Goal: Transaction & Acquisition: Purchase product/service

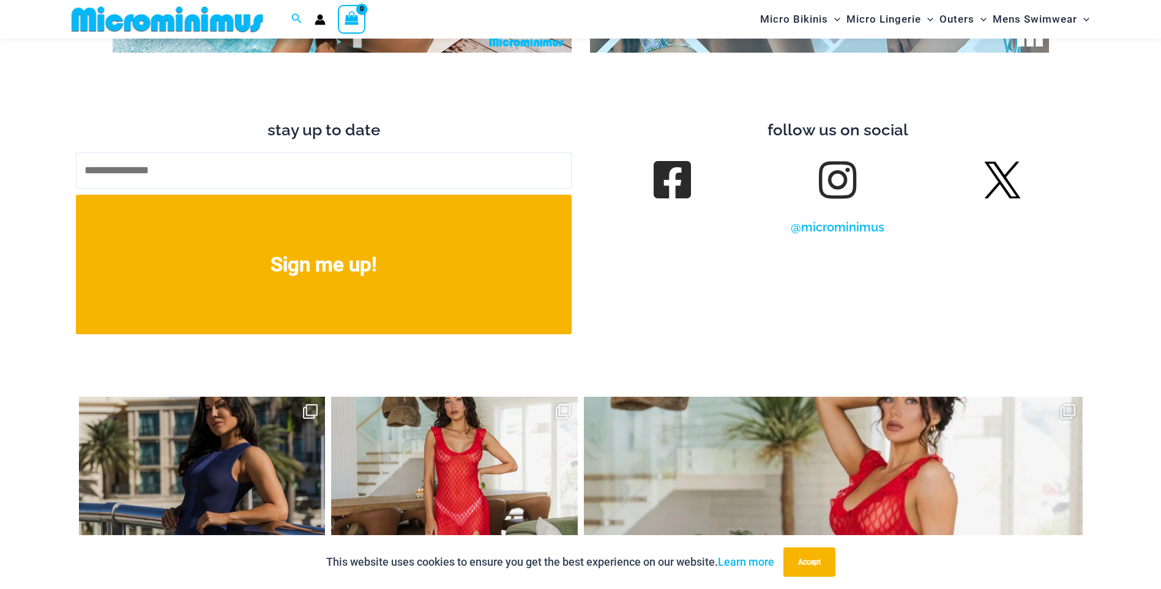
scroll to position [5462, 0]
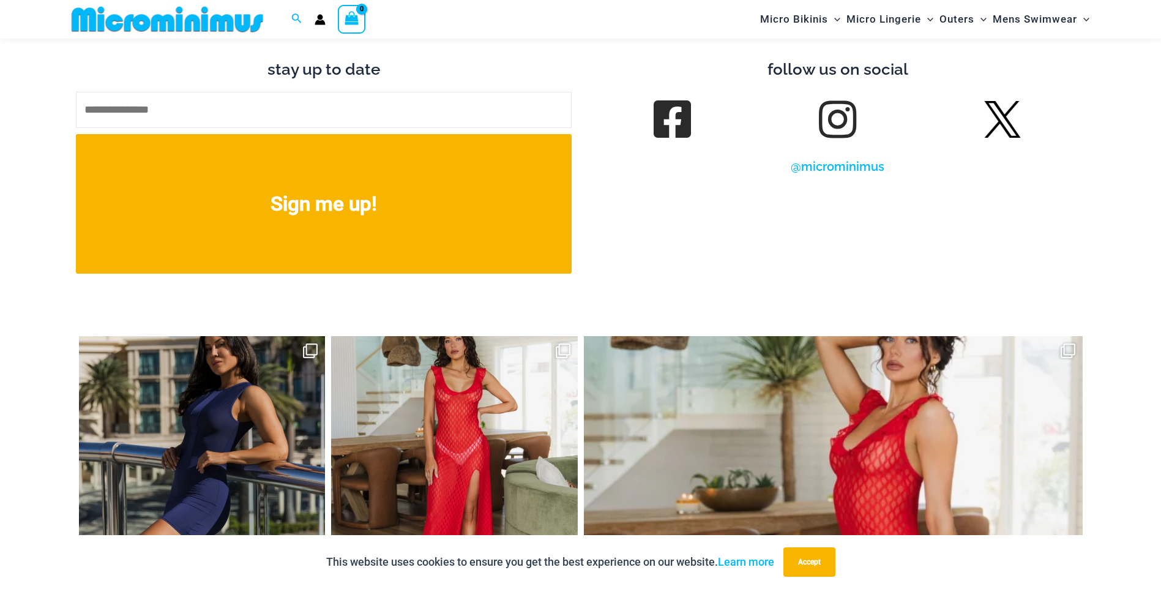
click at [841, 121] on span at bounding box center [837, 119] width 37 height 43
click at [839, 113] on link at bounding box center [837, 119] width 34 height 34
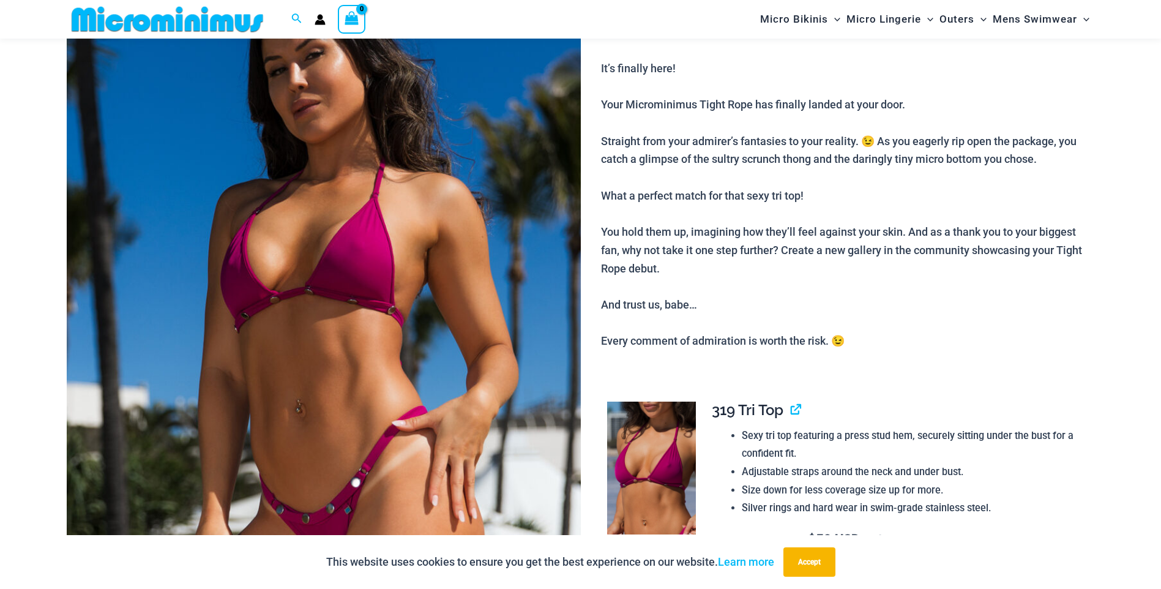
scroll to position [175, 0]
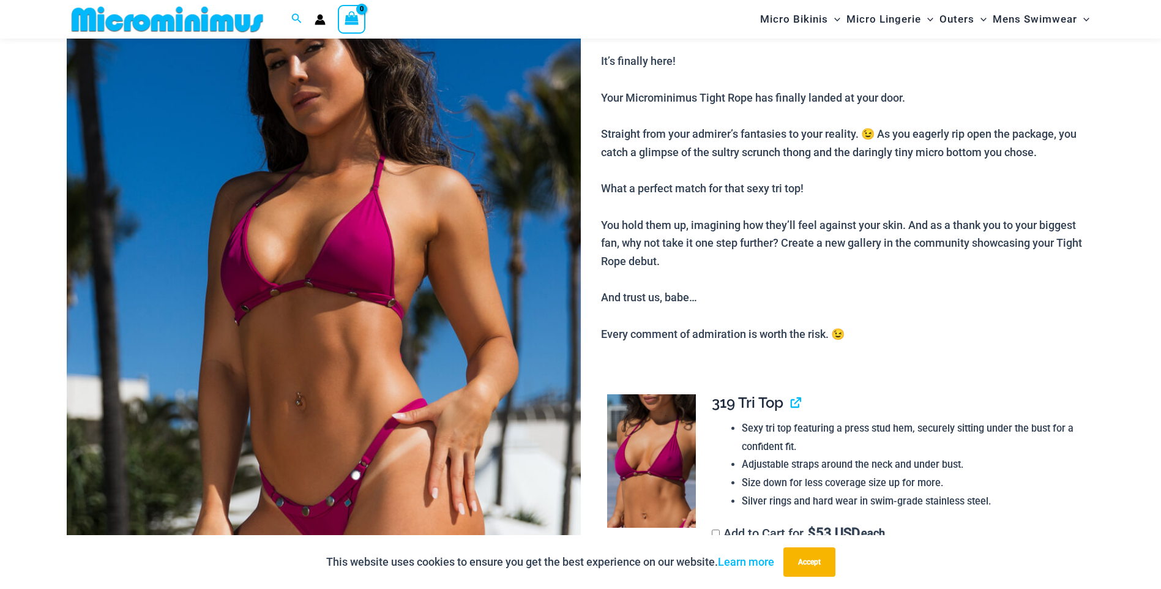
click at [285, 324] on img at bounding box center [324, 321] width 514 height 771
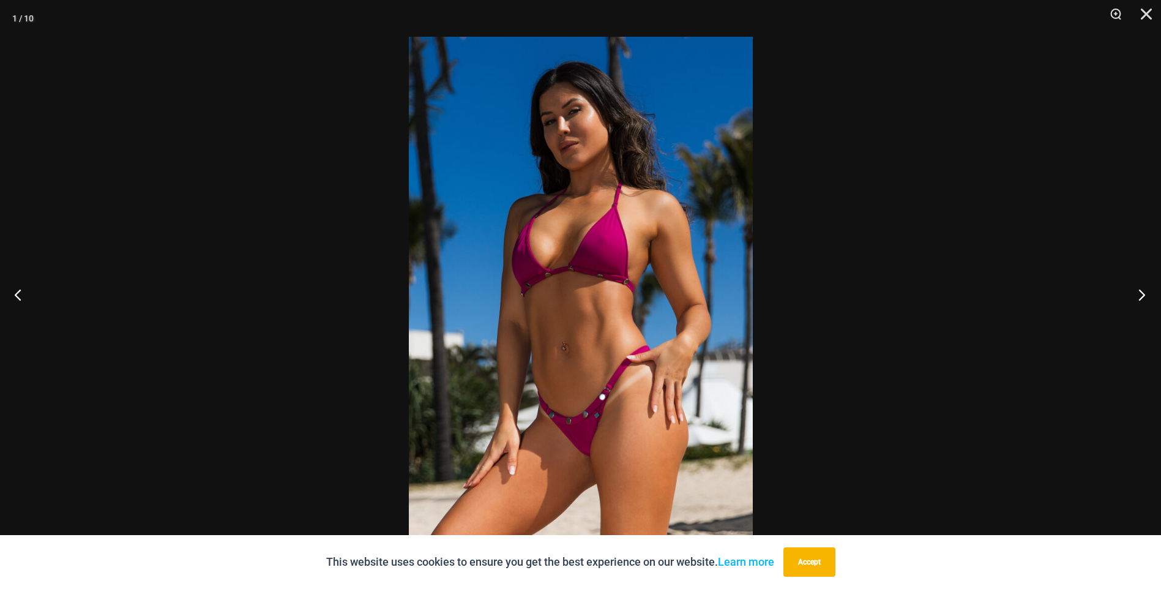
click at [1145, 297] on button "Next" at bounding box center [1138, 294] width 46 height 61
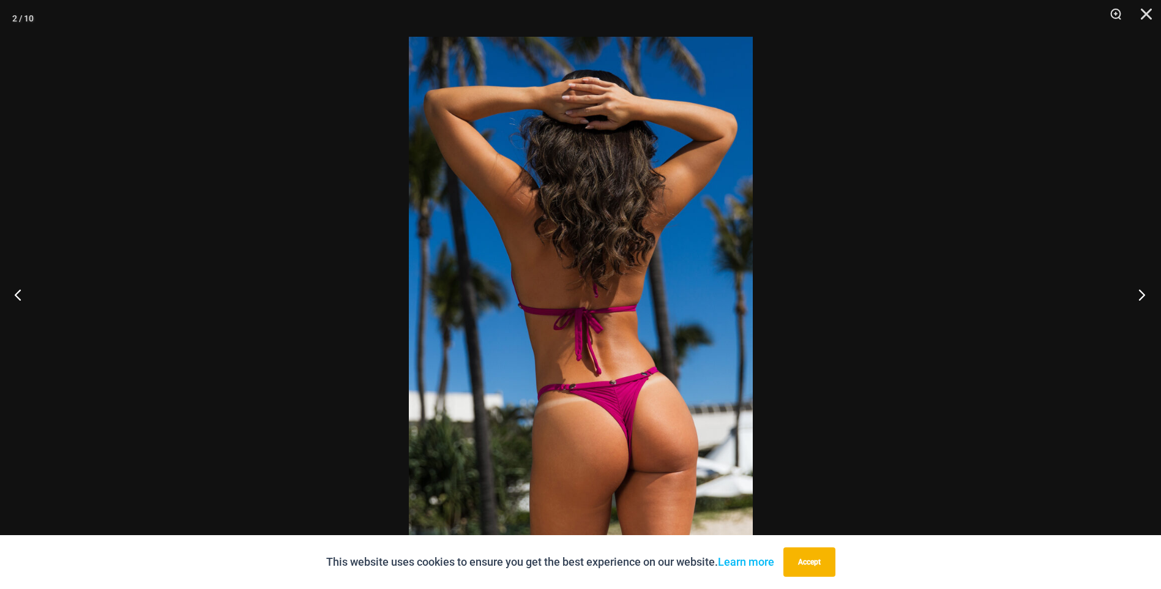
click at [1145, 297] on button "Next" at bounding box center [1138, 294] width 46 height 61
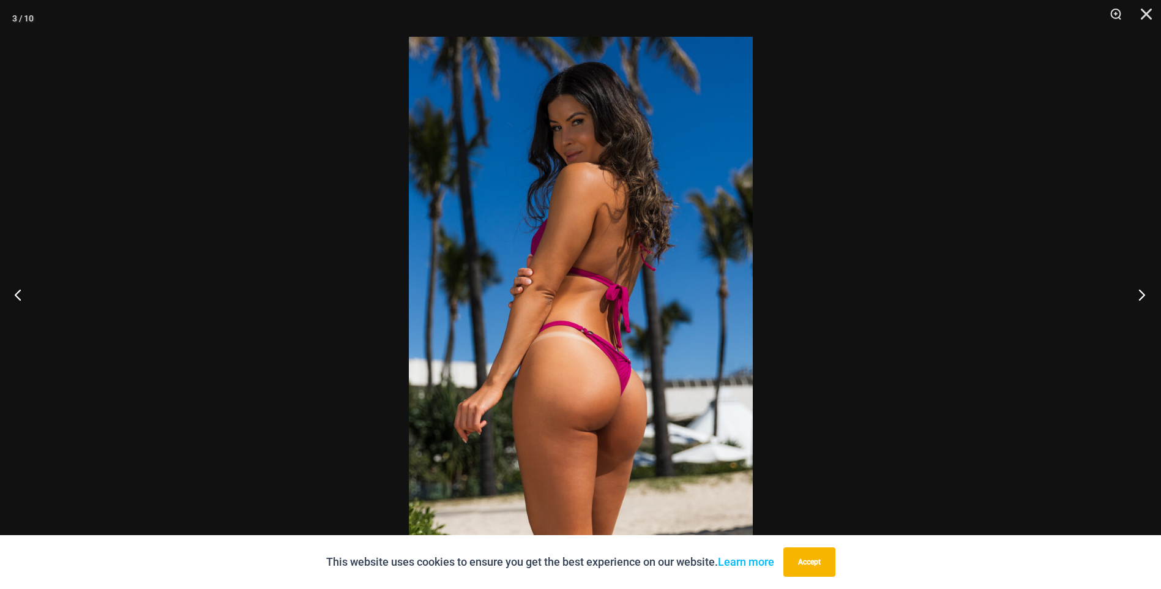
click at [1145, 297] on button "Next" at bounding box center [1138, 294] width 46 height 61
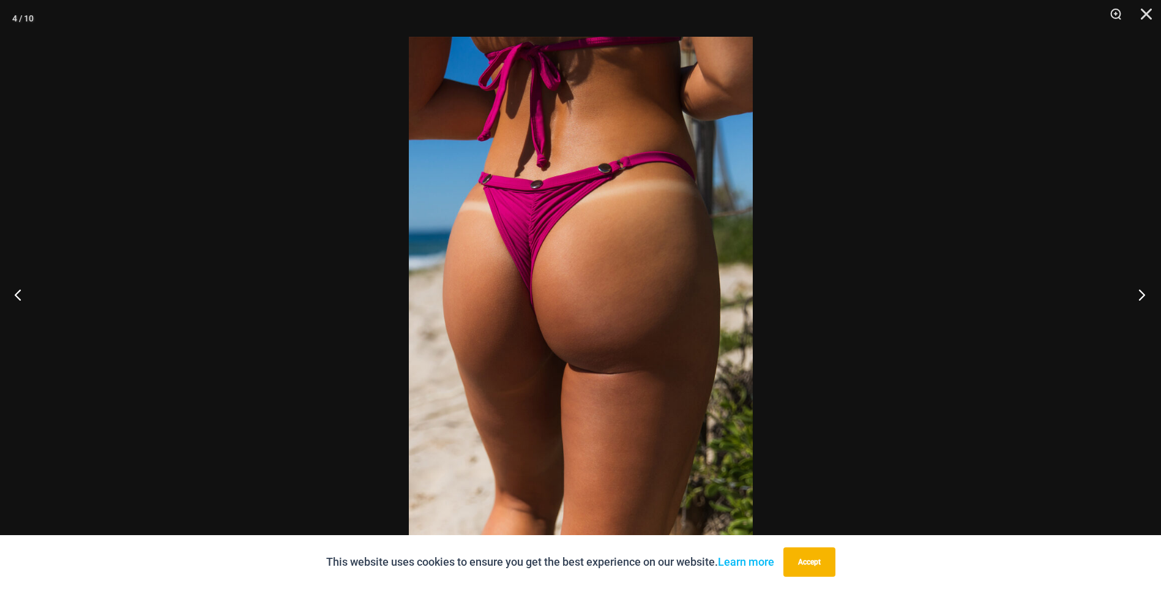
click at [1145, 297] on button "Next" at bounding box center [1138, 294] width 46 height 61
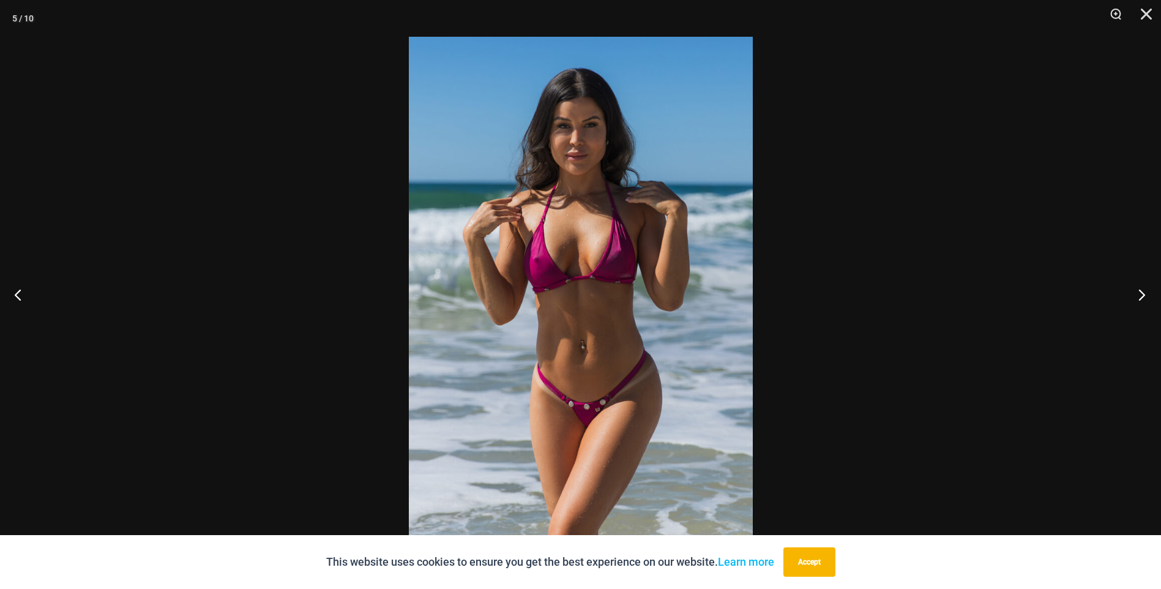
click at [1145, 297] on button "Next" at bounding box center [1138, 294] width 46 height 61
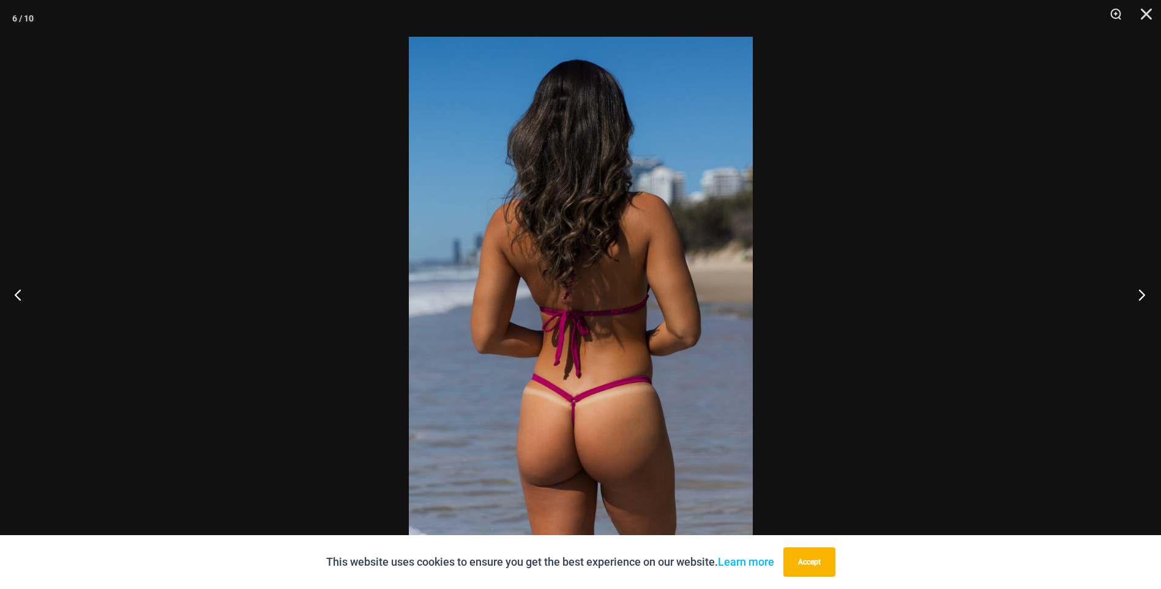
click at [1145, 297] on button "Next" at bounding box center [1138, 294] width 46 height 61
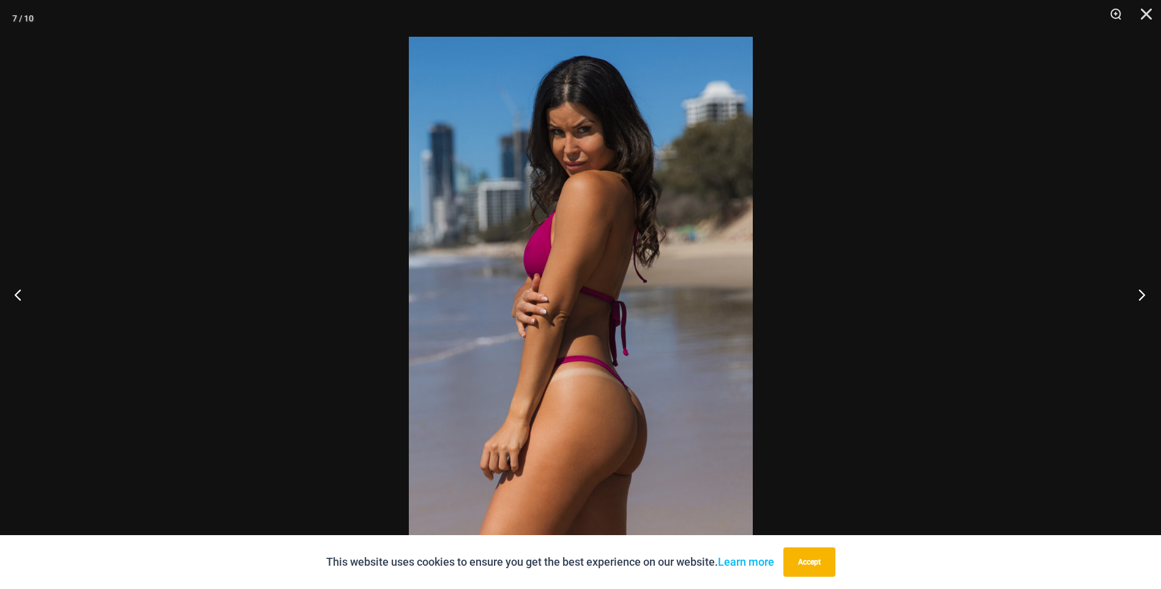
click at [1145, 297] on button "Next" at bounding box center [1138, 294] width 46 height 61
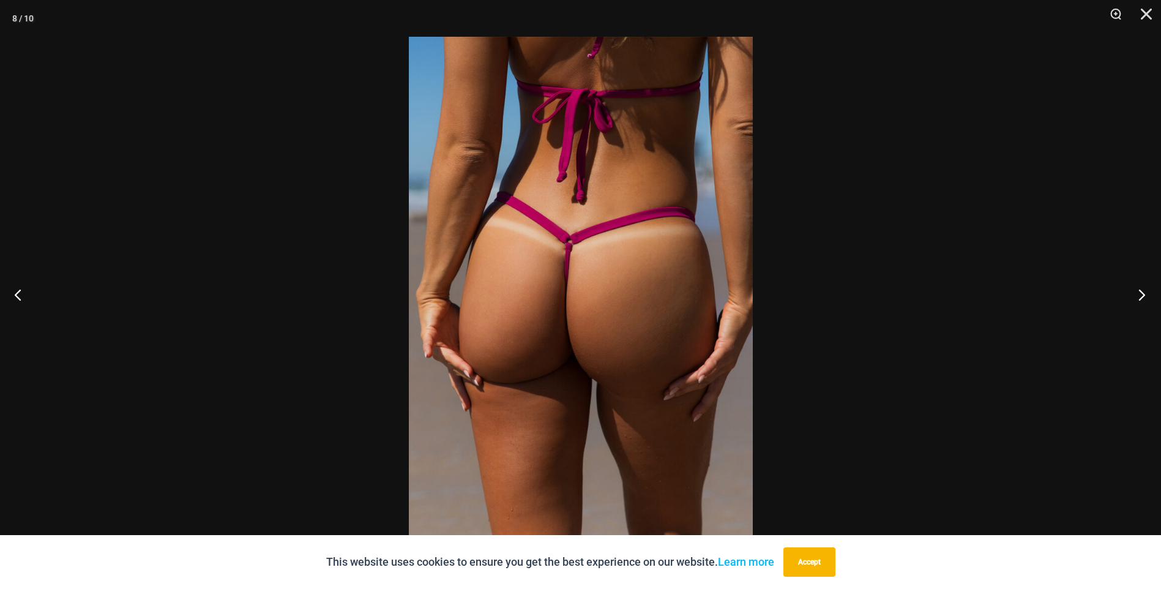
click at [1145, 297] on button "Next" at bounding box center [1138, 294] width 46 height 61
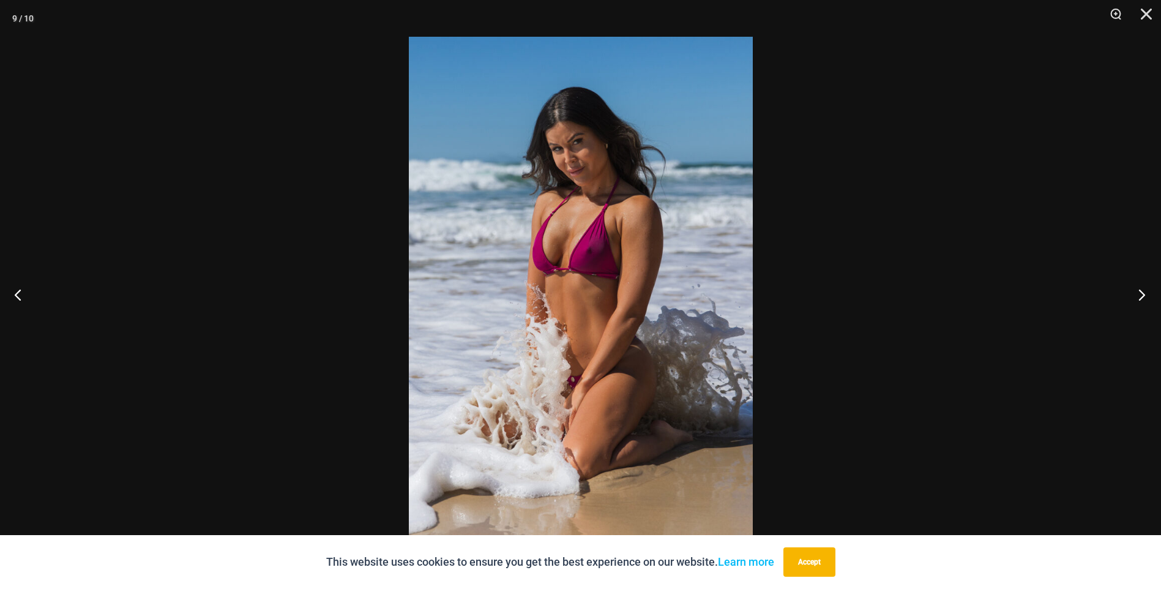
click at [1145, 297] on button "Next" at bounding box center [1138, 294] width 46 height 61
click at [1145, 298] on button "Next" at bounding box center [1138, 294] width 46 height 61
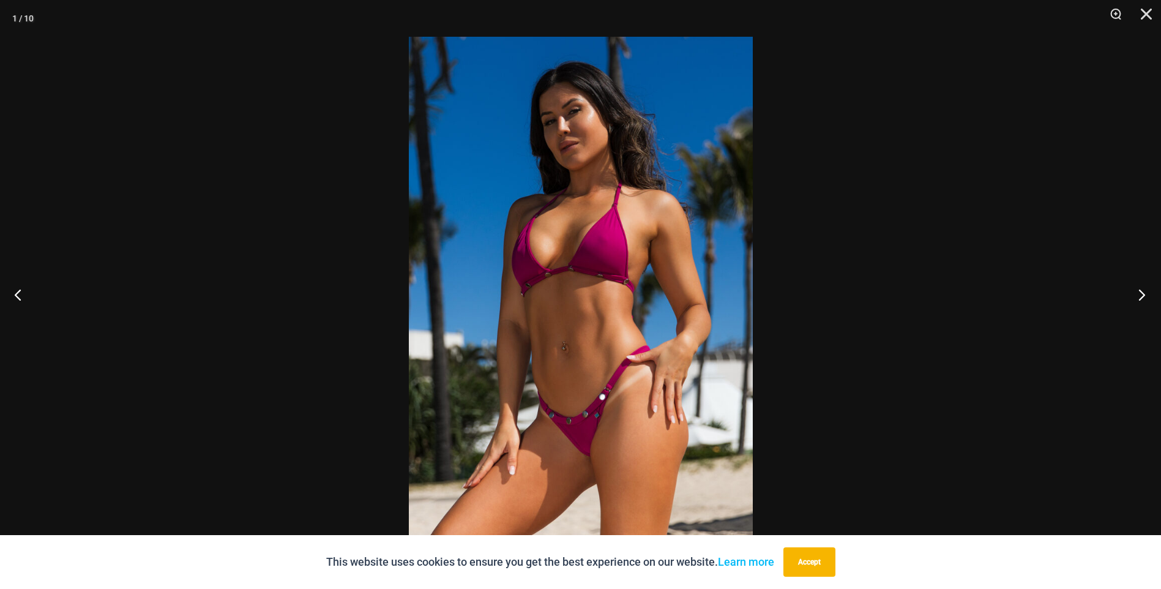
click at [1145, 298] on button "Next" at bounding box center [1138, 294] width 46 height 61
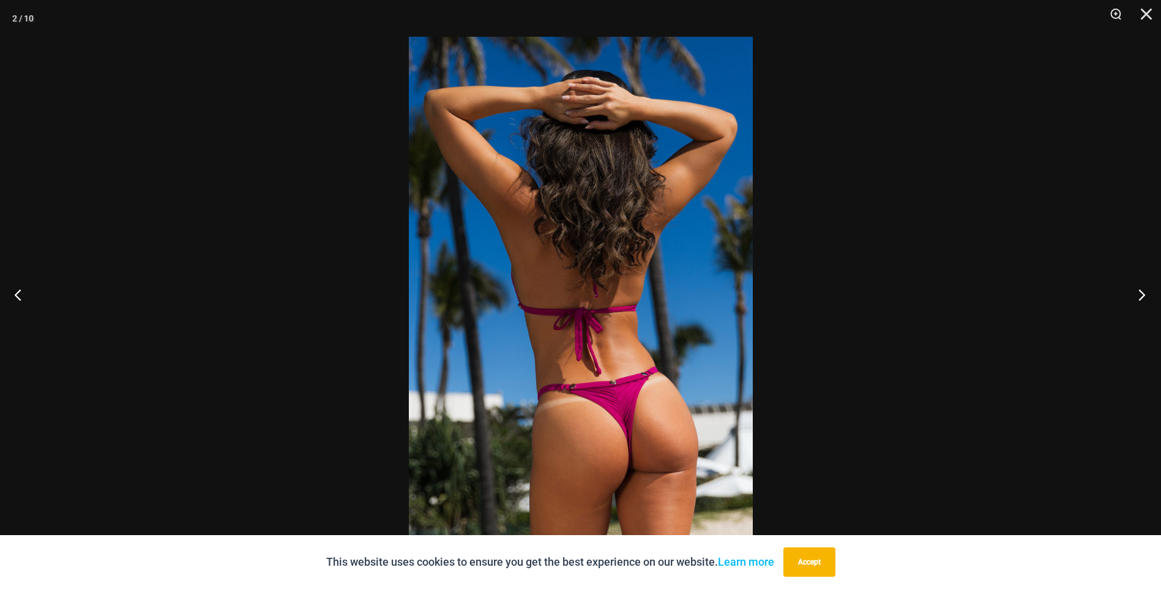
click at [1145, 298] on button "Next" at bounding box center [1138, 294] width 46 height 61
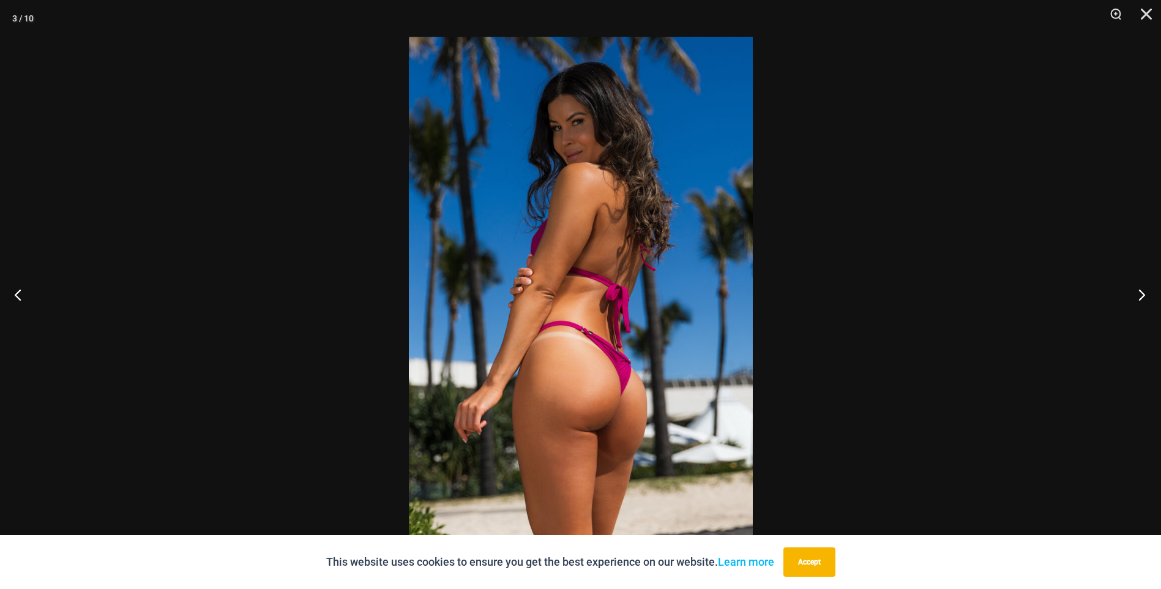
click at [1145, 299] on button "Next" at bounding box center [1138, 294] width 46 height 61
click at [1144, 300] on button "Next" at bounding box center [1138, 294] width 46 height 61
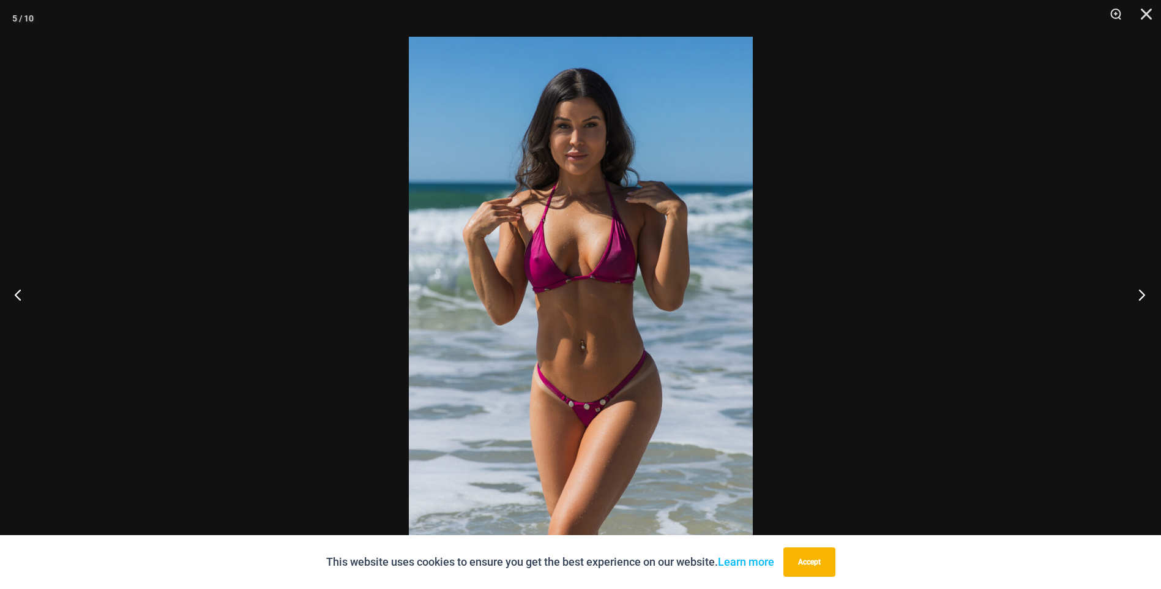
click at [1144, 301] on button "Next" at bounding box center [1138, 294] width 46 height 61
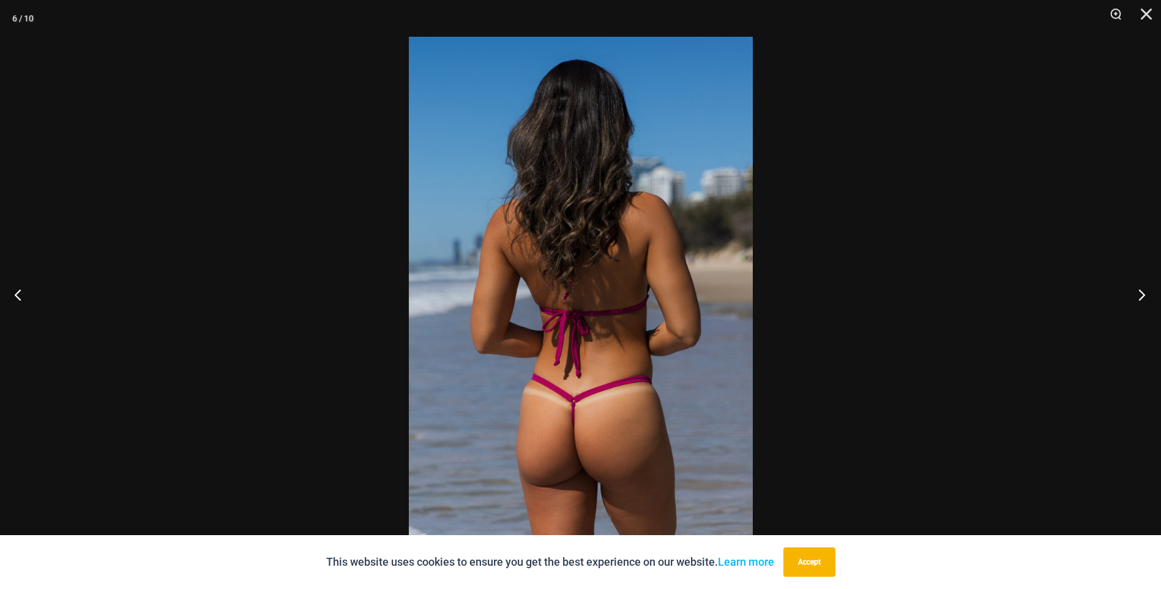
click at [1144, 301] on button "Next" at bounding box center [1138, 294] width 46 height 61
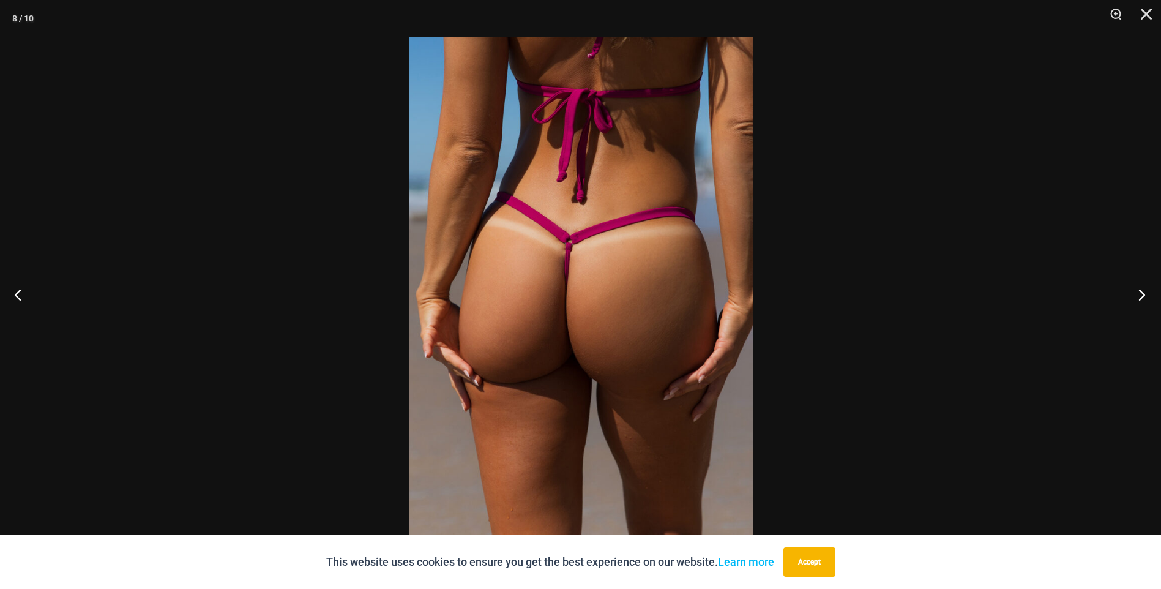
click at [1144, 301] on button "Next" at bounding box center [1138, 294] width 46 height 61
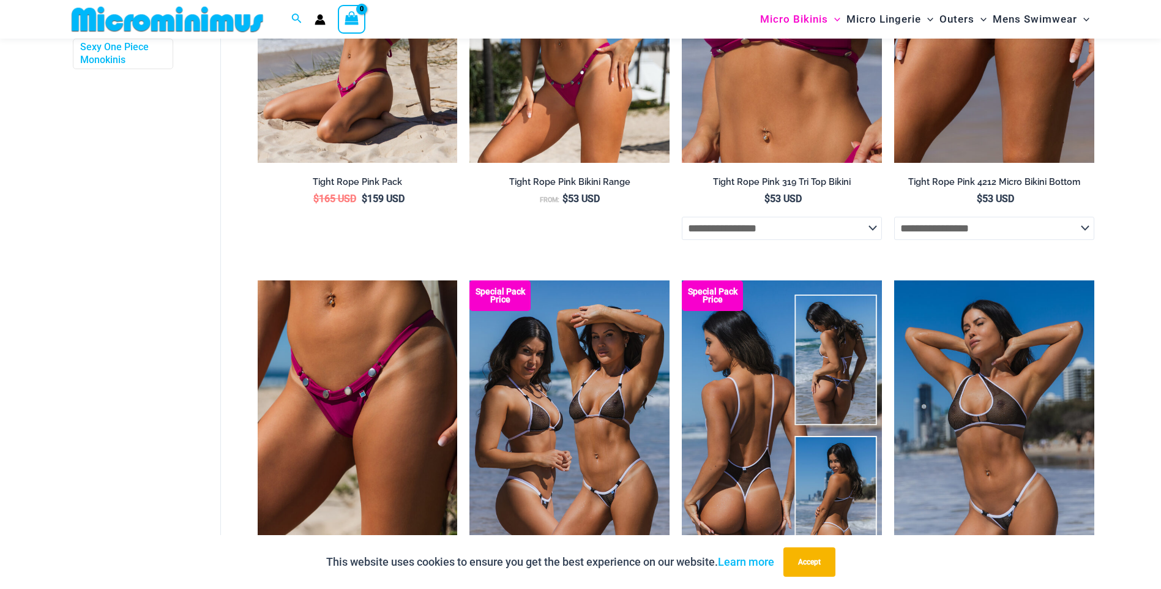
scroll to position [1090, 0]
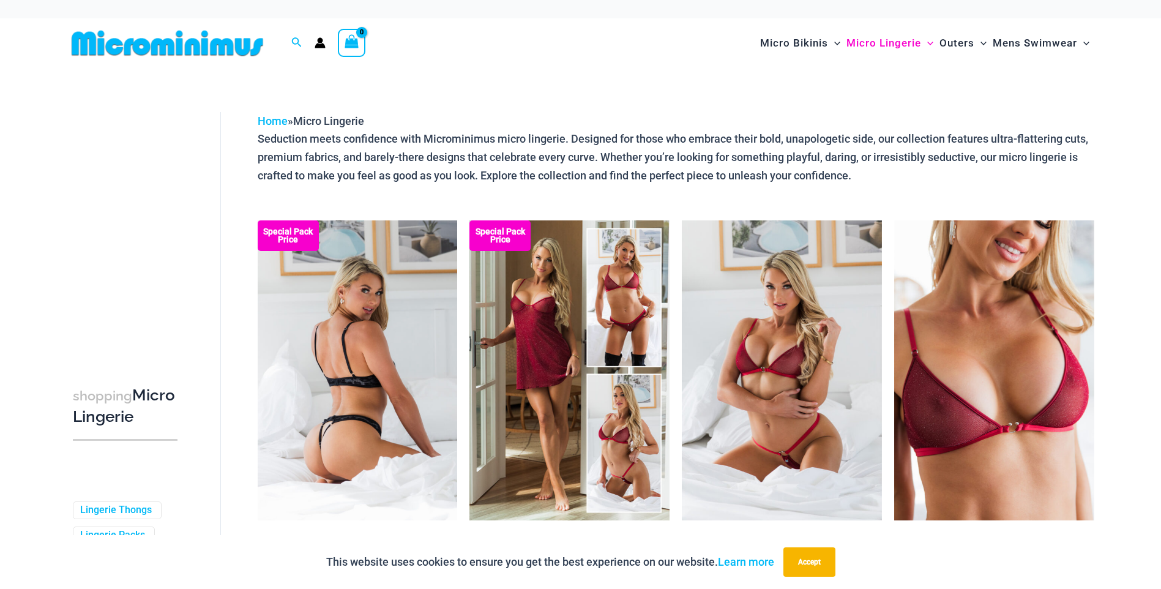
click at [393, 265] on img at bounding box center [358, 370] width 200 height 300
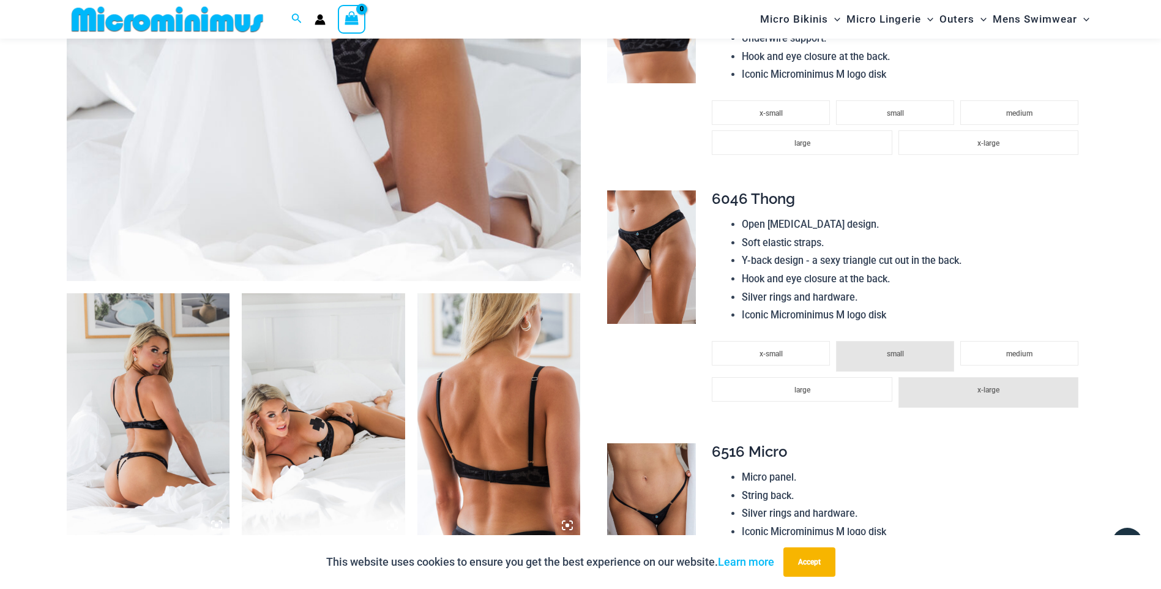
scroll to position [600, 0]
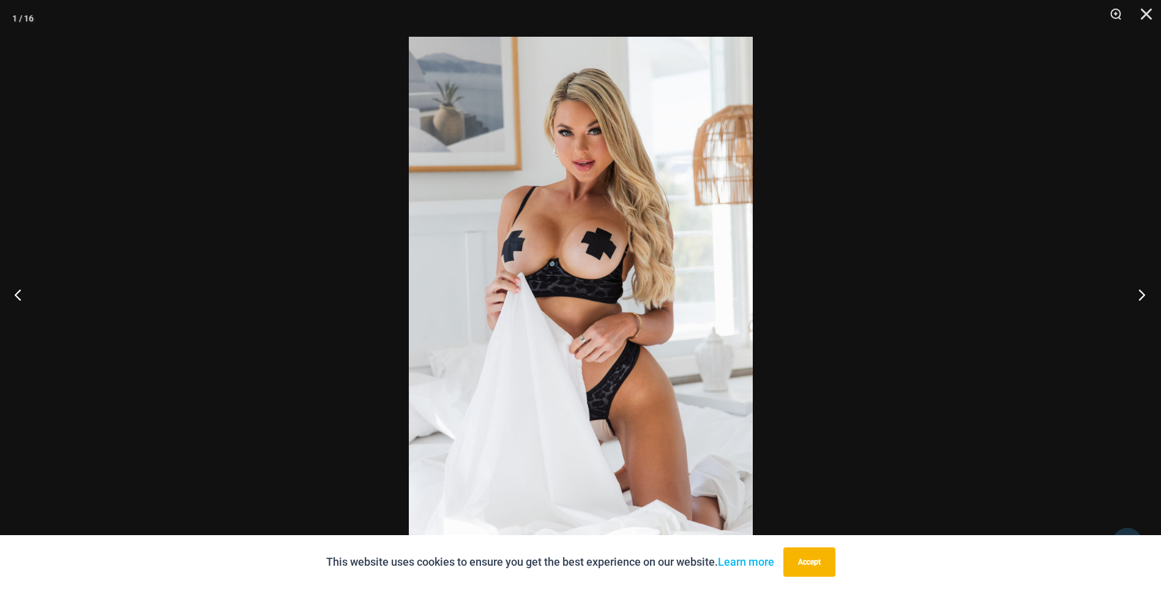
click at [1135, 298] on button "Next" at bounding box center [1138, 294] width 46 height 61
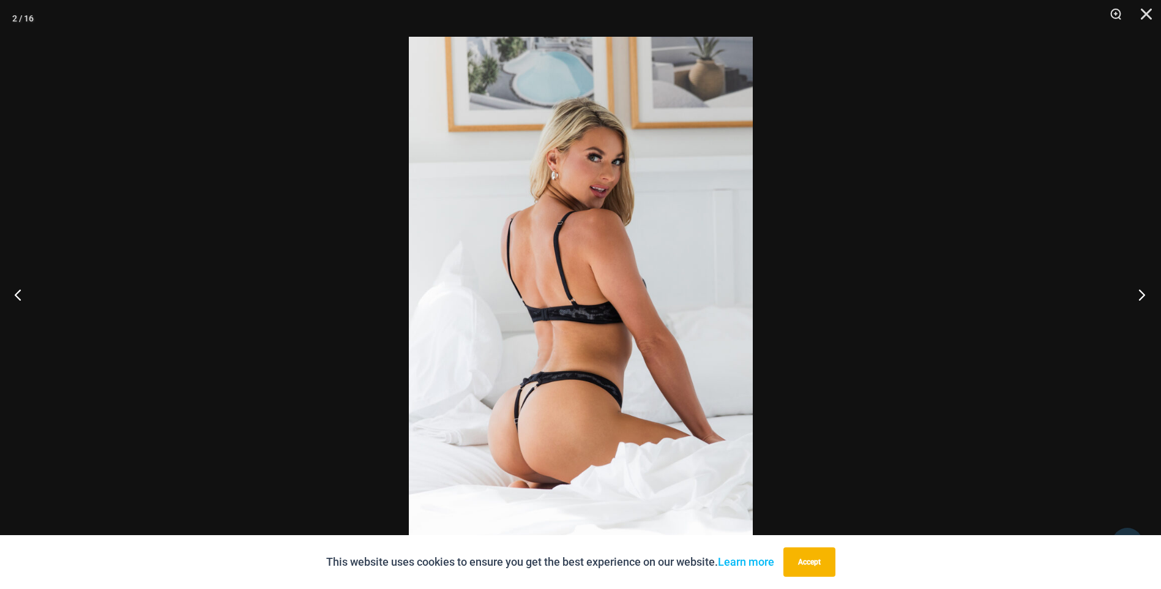
click at [1135, 298] on button "Next" at bounding box center [1138, 294] width 46 height 61
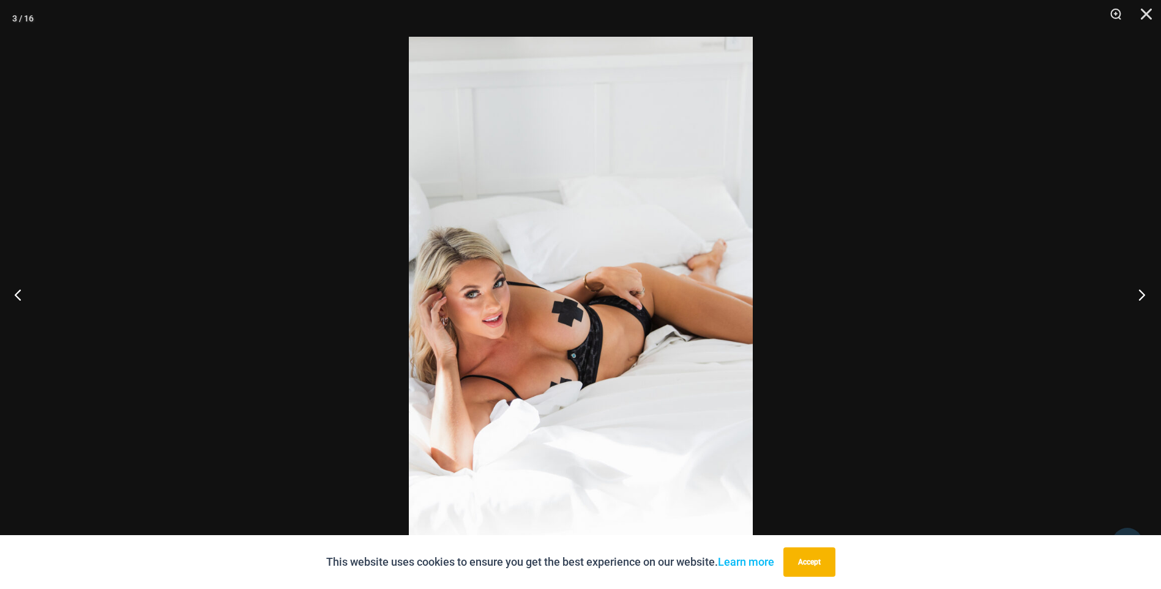
click at [1135, 298] on button "Next" at bounding box center [1138, 294] width 46 height 61
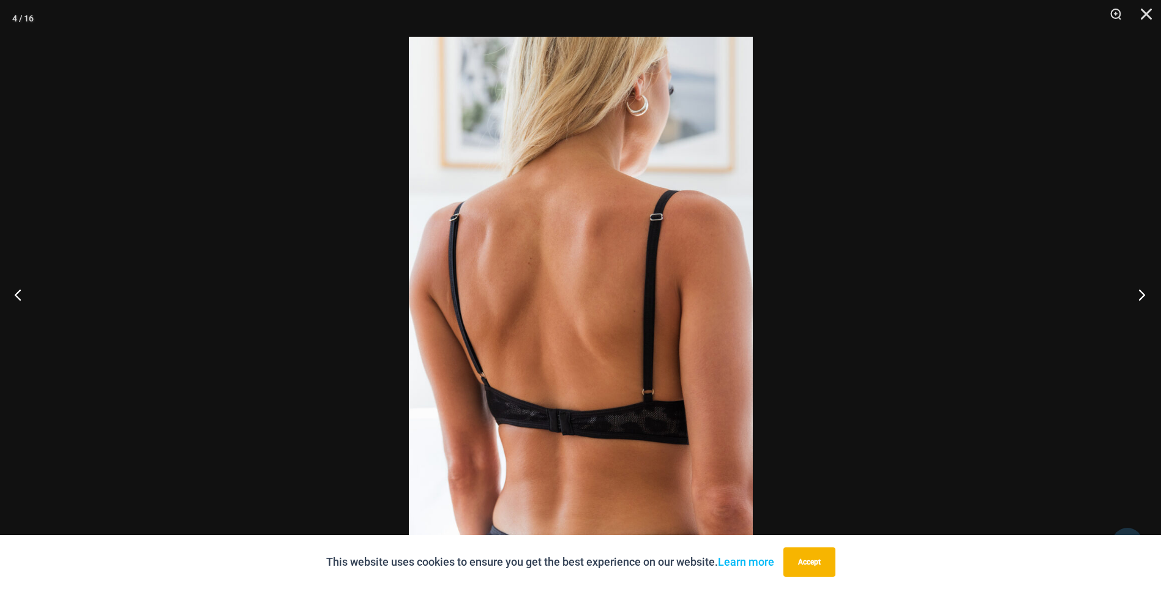
click at [1135, 298] on button "Next" at bounding box center [1138, 294] width 46 height 61
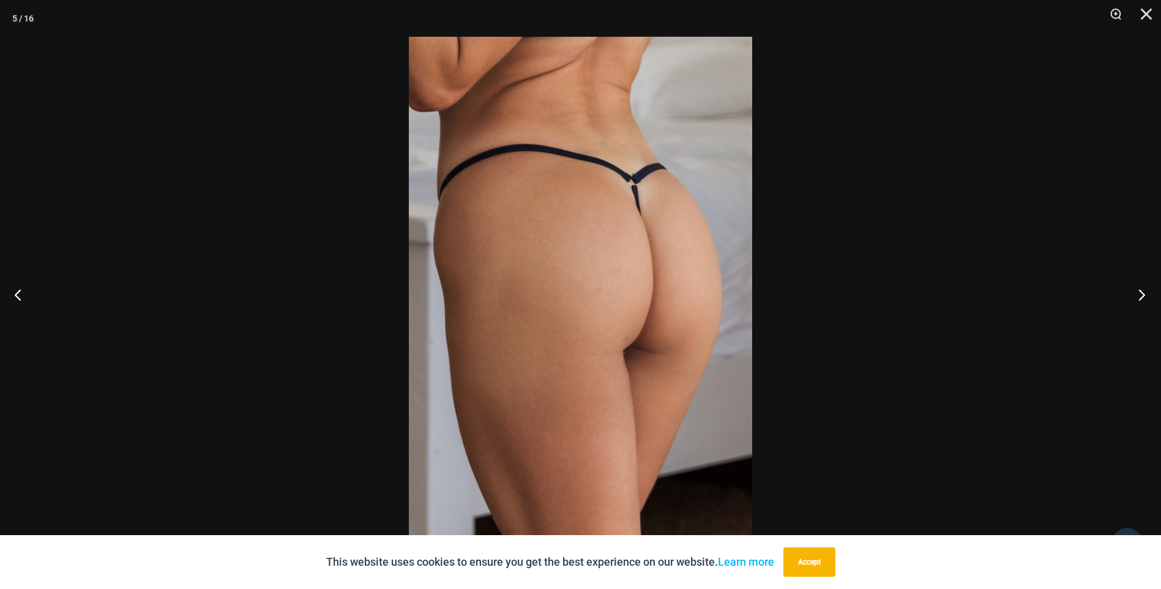
click at [1135, 298] on button "Next" at bounding box center [1138, 294] width 46 height 61
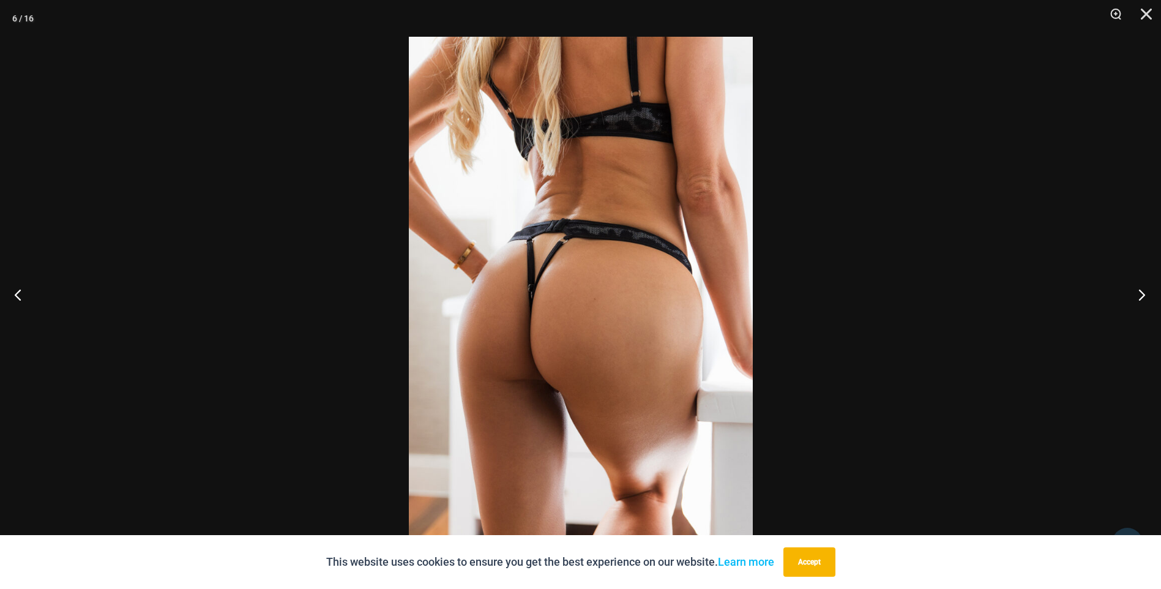
click at [1135, 298] on button "Next" at bounding box center [1138, 294] width 46 height 61
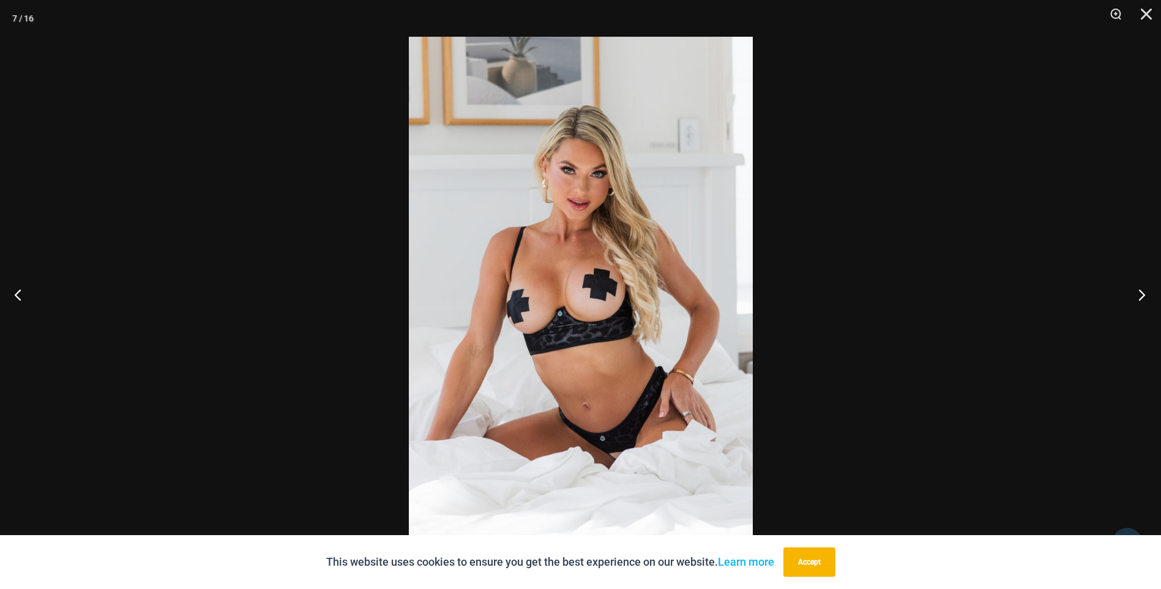
click at [1135, 298] on button "Next" at bounding box center [1138, 294] width 46 height 61
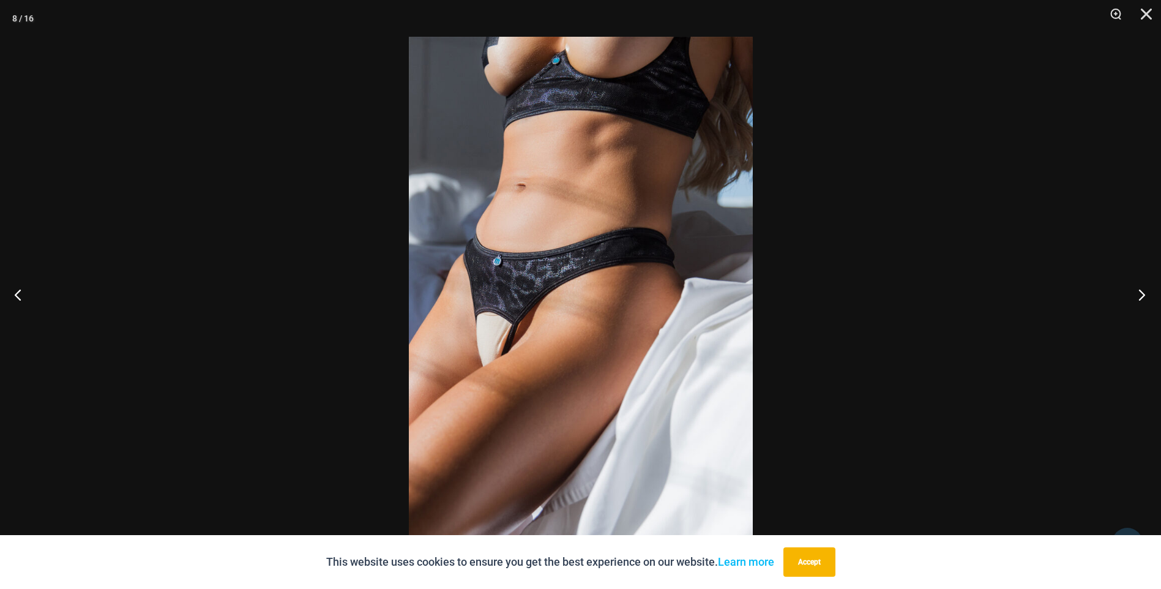
click at [1135, 298] on button "Next" at bounding box center [1138, 294] width 46 height 61
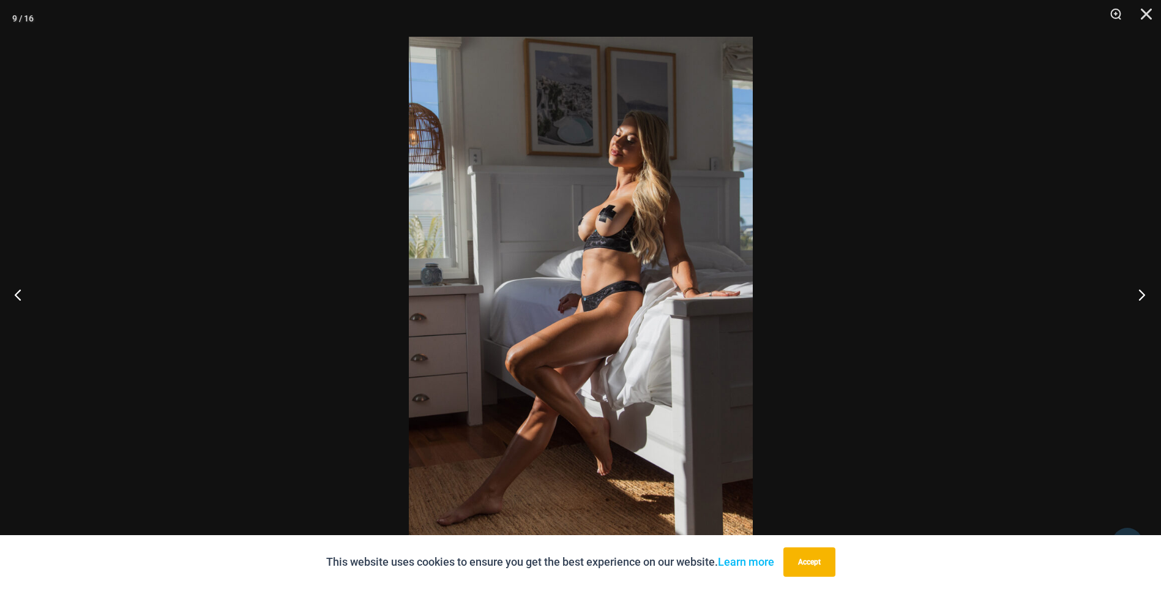
click at [1135, 298] on button "Next" at bounding box center [1138, 294] width 46 height 61
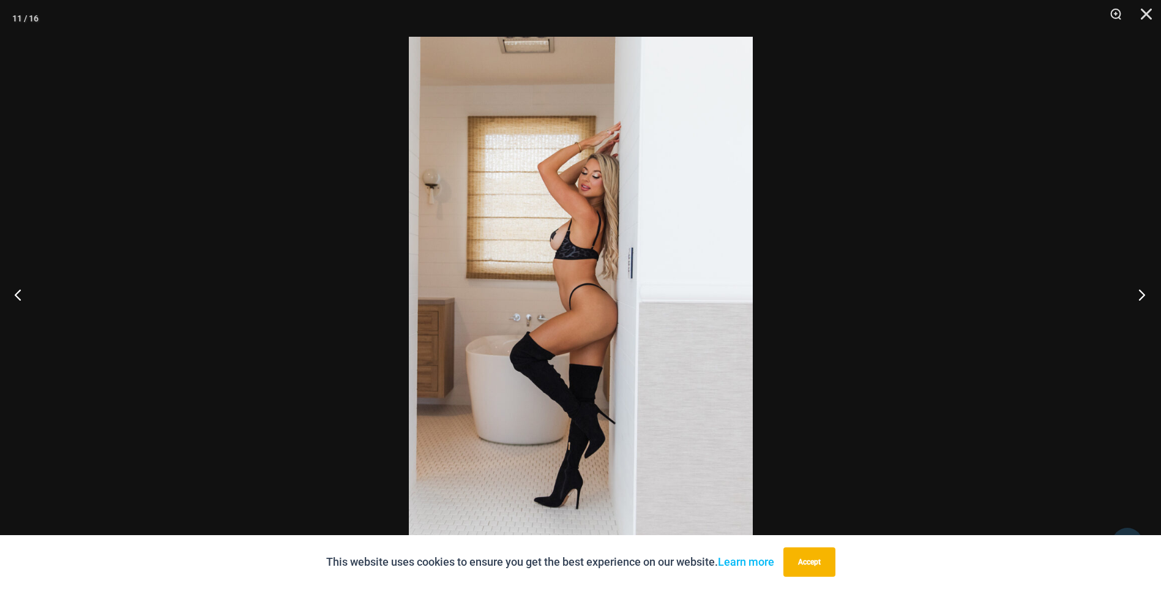
click at [1135, 298] on button "Next" at bounding box center [1138, 294] width 46 height 61
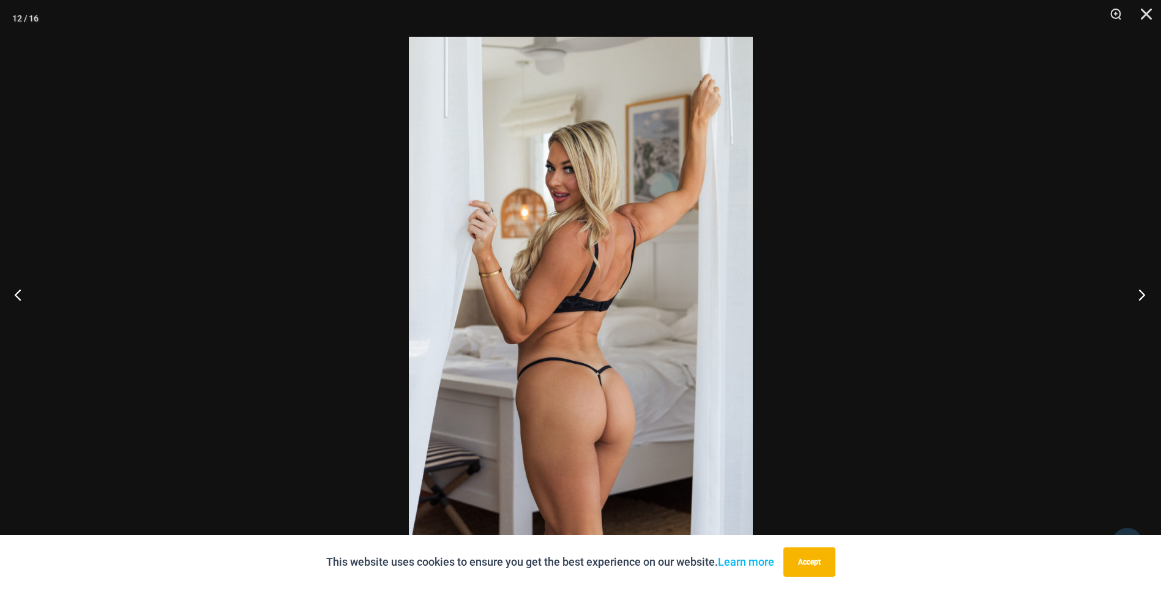
click at [1135, 298] on button "Next" at bounding box center [1138, 294] width 46 height 61
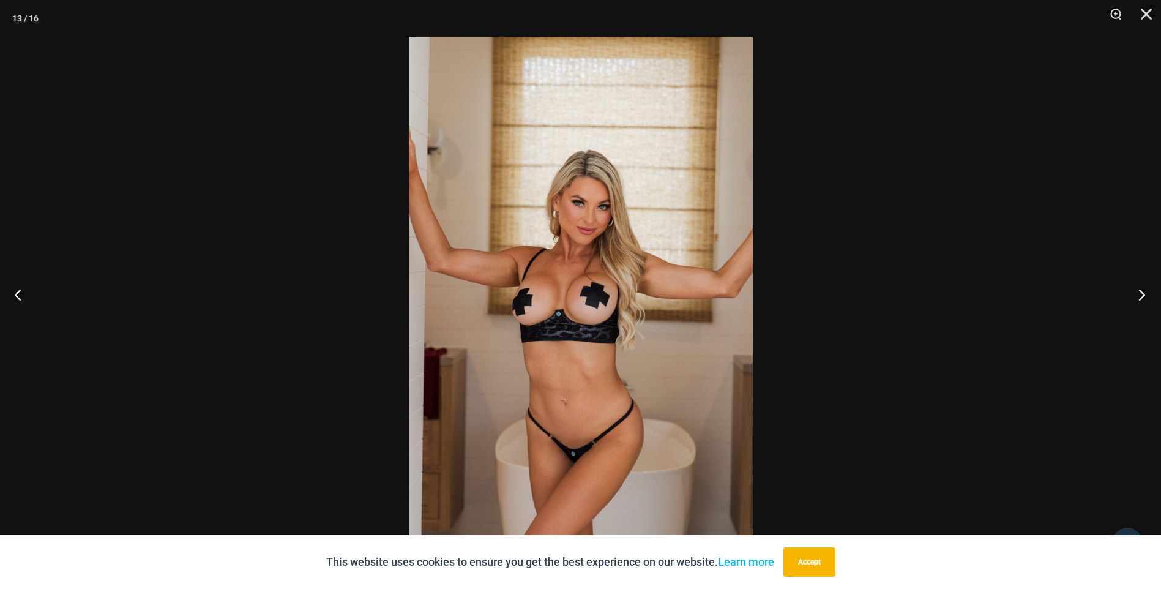
click at [1135, 298] on button "Next" at bounding box center [1138, 294] width 46 height 61
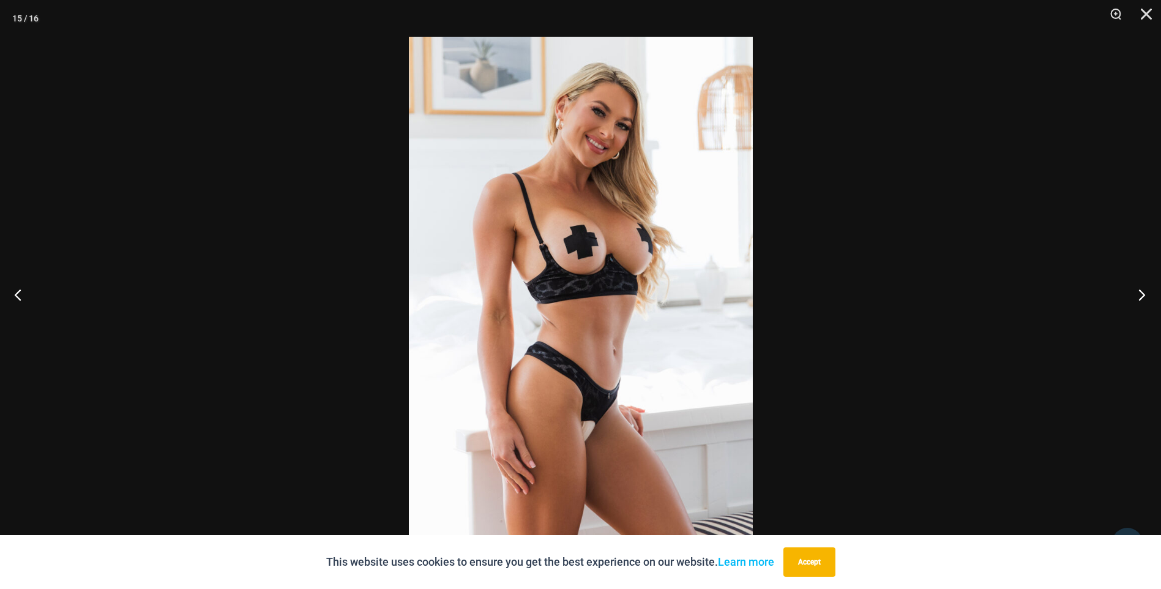
click at [1135, 298] on button "Next" at bounding box center [1138, 294] width 46 height 61
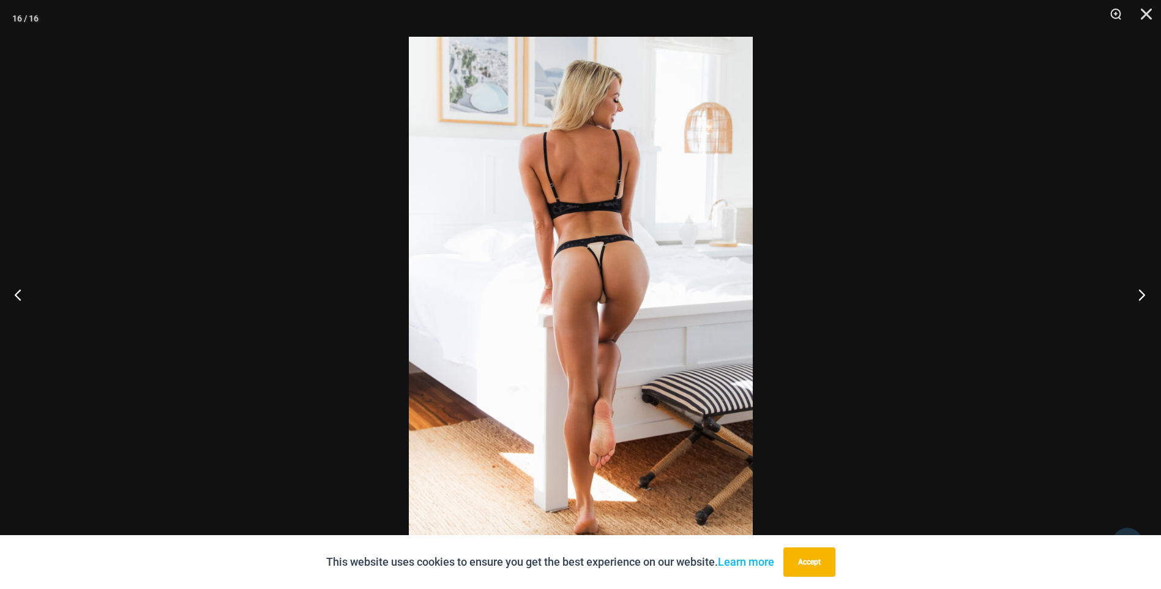
click at [1135, 298] on button "Next" at bounding box center [1138, 294] width 46 height 61
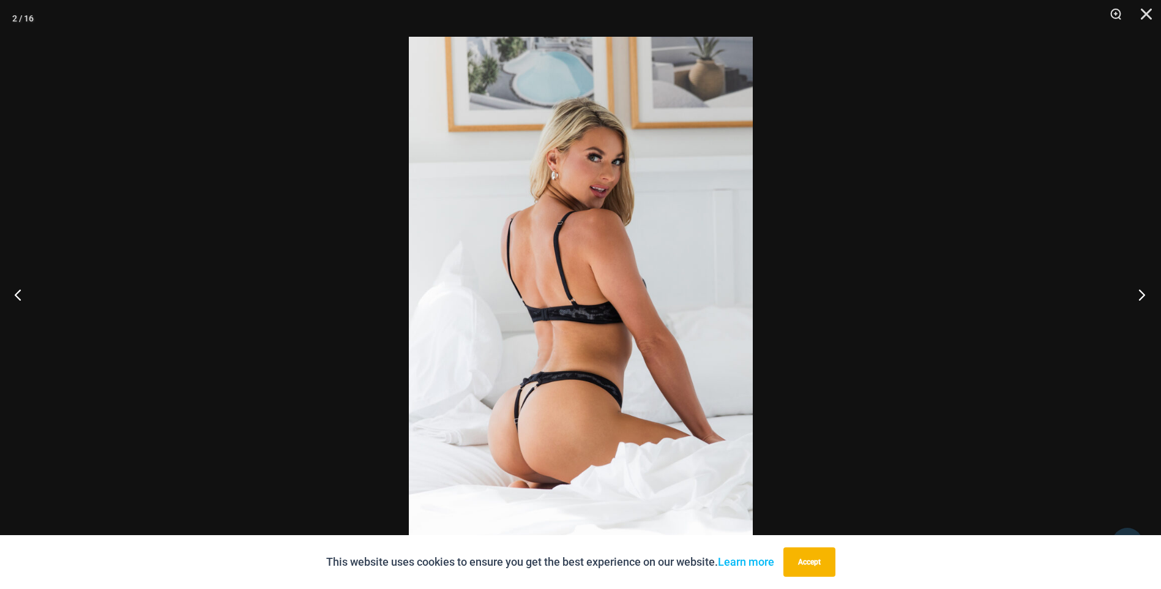
click at [1135, 298] on button "Next" at bounding box center [1138, 294] width 46 height 61
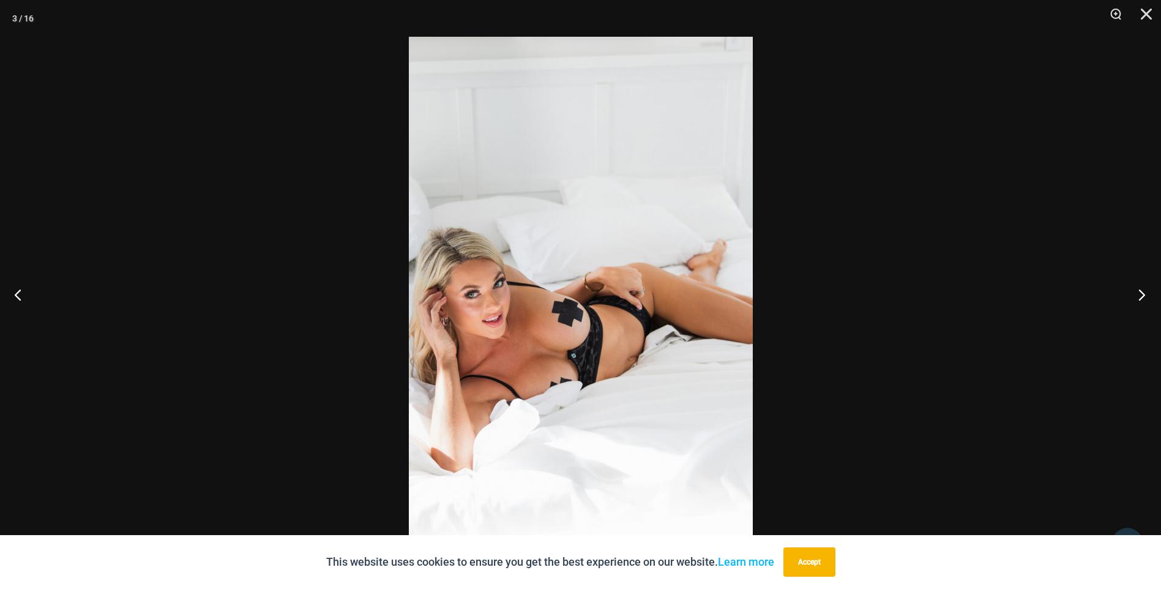
click at [1135, 298] on button "Next" at bounding box center [1138, 294] width 46 height 61
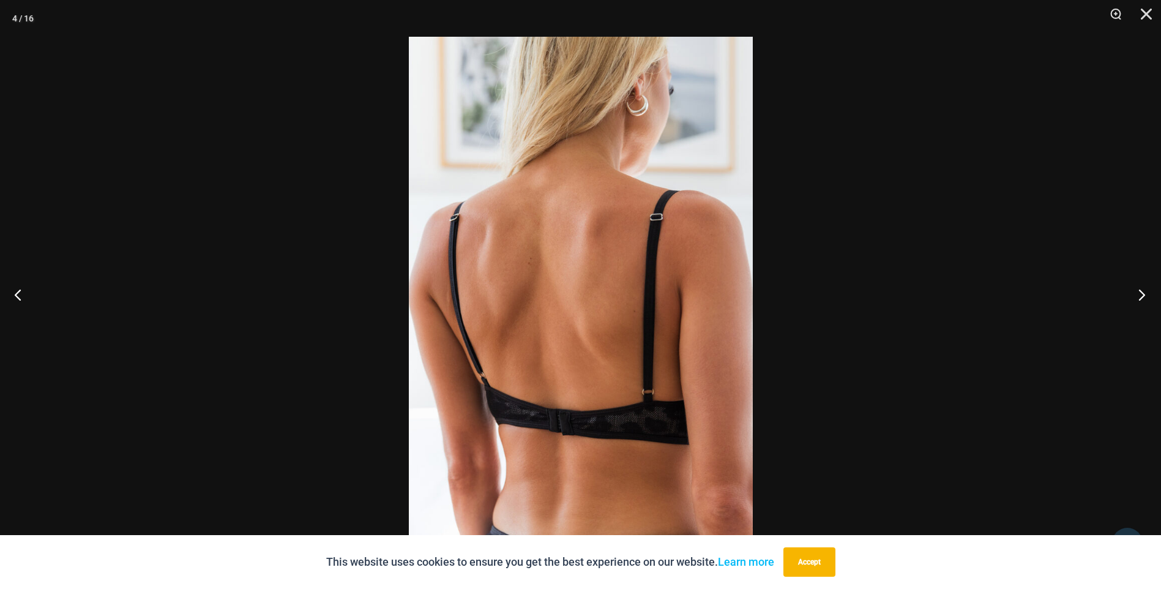
click at [1135, 298] on button "Next" at bounding box center [1138, 294] width 46 height 61
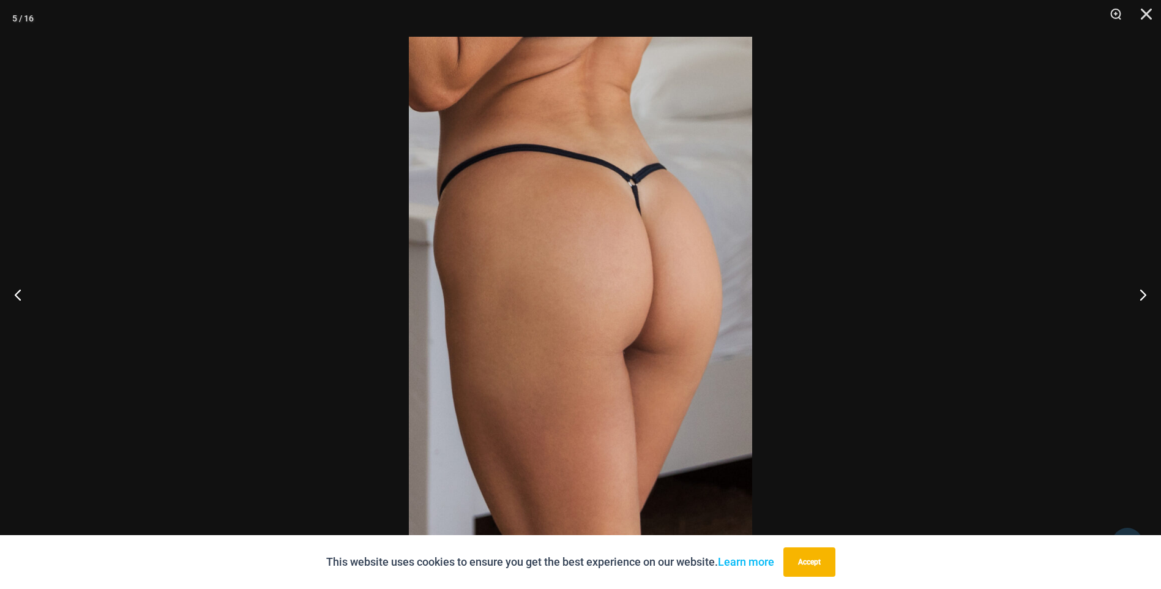
click at [1049, 297] on div at bounding box center [580, 294] width 1161 height 589
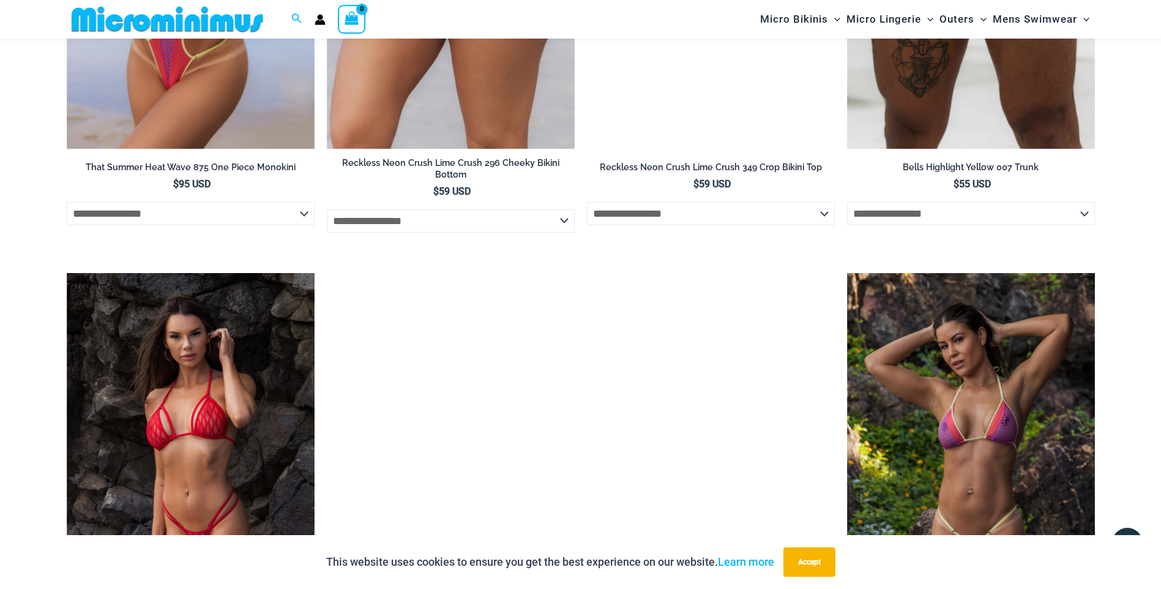
scroll to position [2498, 0]
